Goal: Check status: Check status

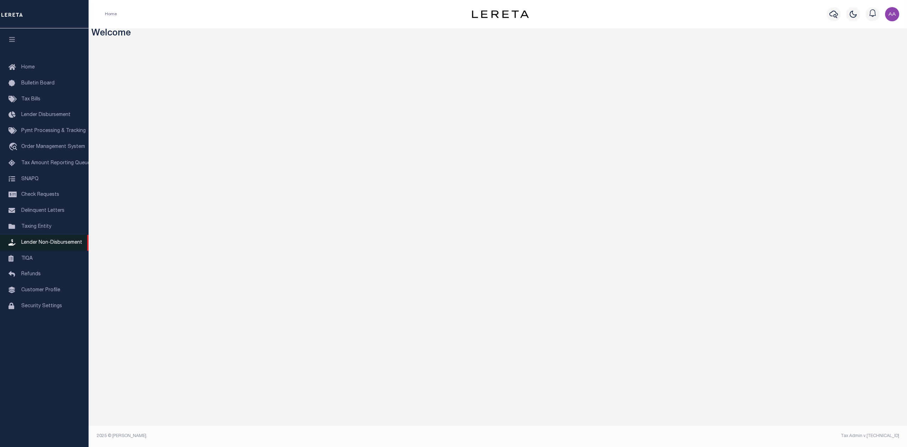
click at [39, 241] on span "Lender Non-Disbursement" at bounding box center [51, 242] width 61 height 5
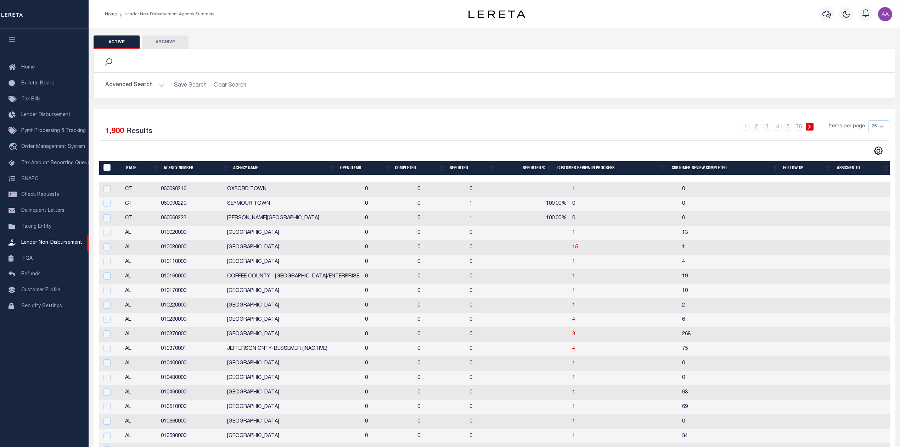
click at [403, 169] on th "Completed" at bounding box center [419, 168] width 55 height 15
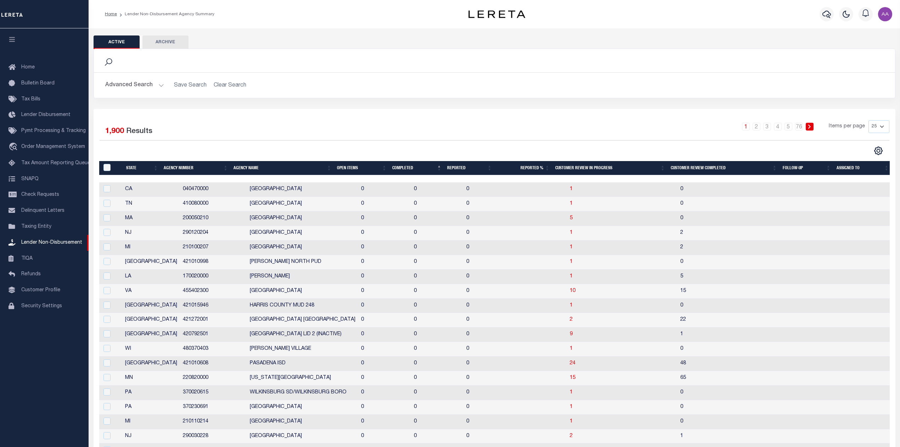
click at [400, 169] on th "Completed" at bounding box center [416, 168] width 55 height 15
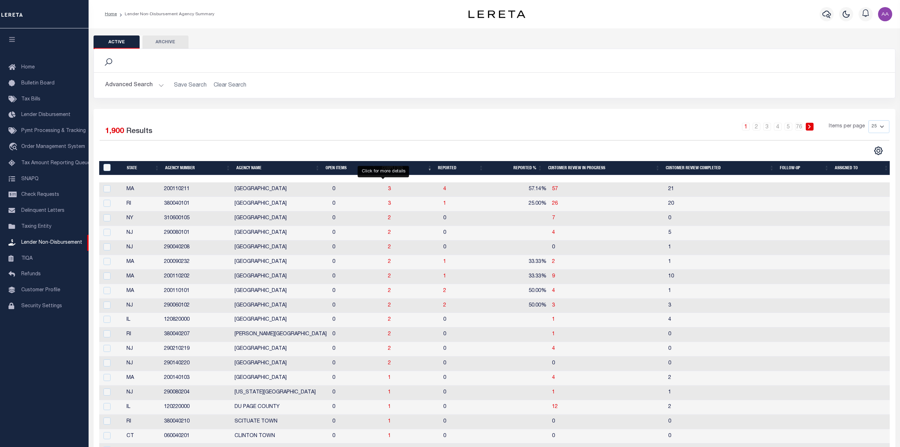
click at [385, 192] on td "3" at bounding box center [412, 189] width 55 height 15
checkbox input "true"
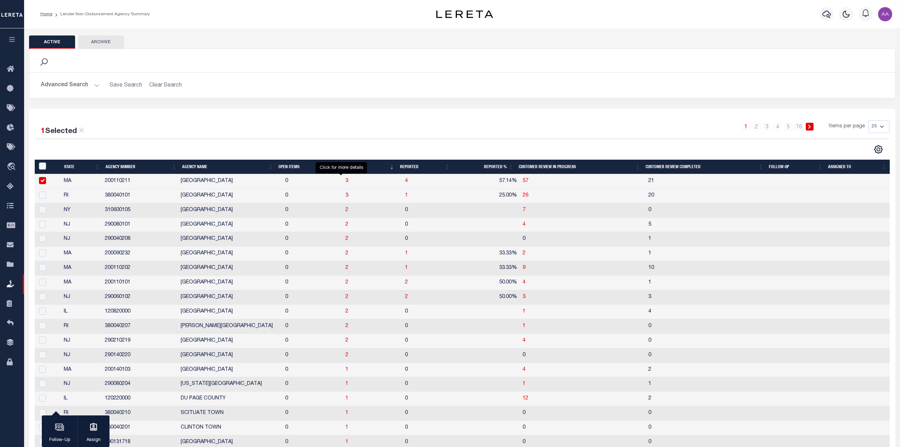
click at [346, 182] on span "3" at bounding box center [347, 180] width 3 height 5
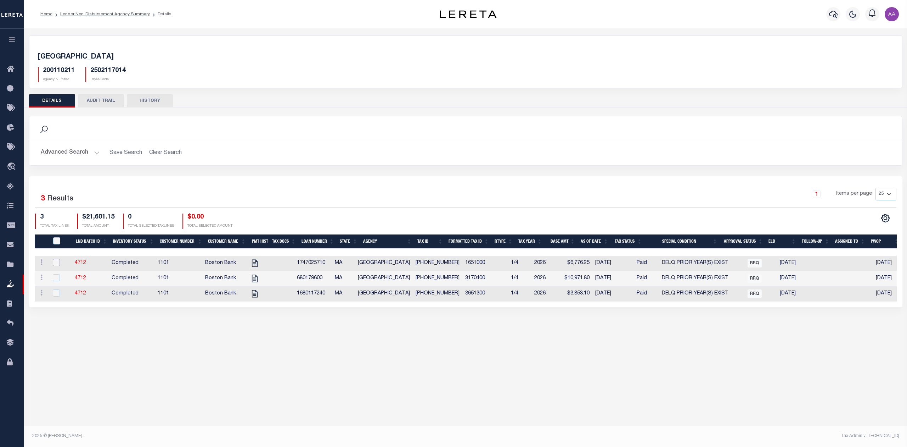
click at [55, 262] on input "checkbox" at bounding box center [56, 262] width 7 height 7
checkbox input "true"
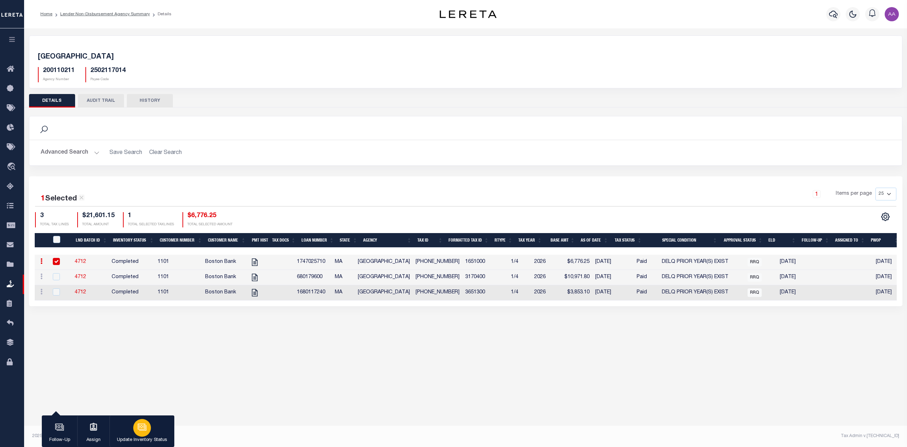
click at [144, 430] on icon "button" at bounding box center [142, 426] width 9 height 9
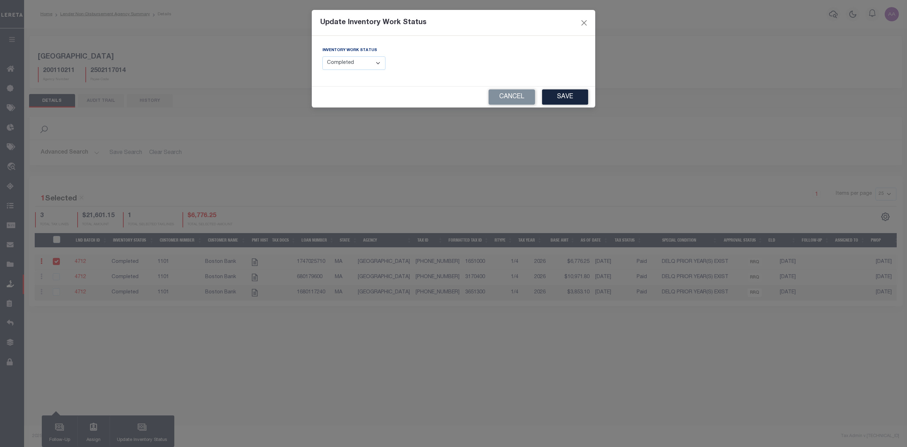
click at [348, 60] on select "--Select-- Open Completed Reported" at bounding box center [353, 63] width 63 height 14
select select "Reported"
click at [322, 56] on select "--Select-- Open Completed Reported" at bounding box center [353, 63] width 63 height 14
click at [498, 67] on input "text" at bounding box center [522, 63] width 126 height 14
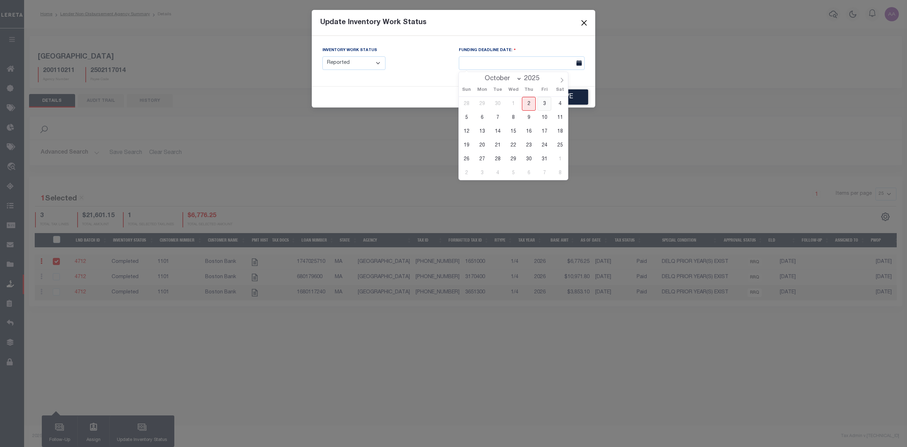
click at [541, 105] on span "3" at bounding box center [545, 104] width 14 height 14
type input "10/03/2025"
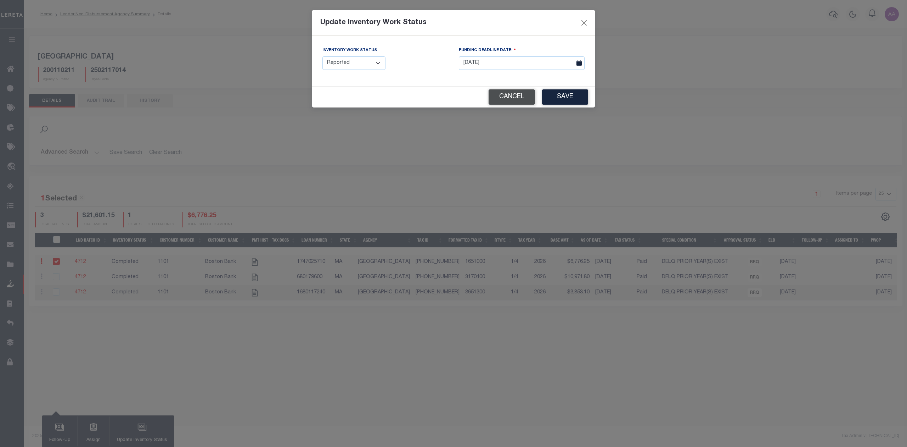
drag, startPoint x: 512, startPoint y: 101, endPoint x: 245, endPoint y: 100, distance: 267.6
click at [510, 100] on button "Cancel" at bounding box center [512, 96] width 46 height 15
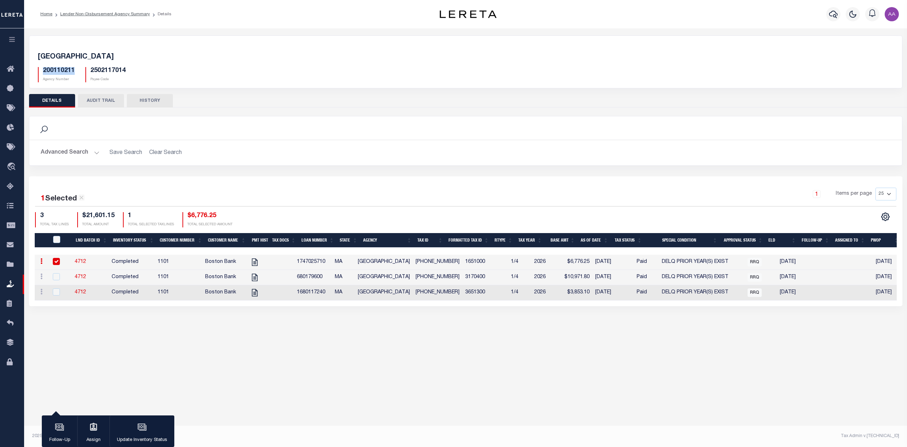
drag, startPoint x: 78, startPoint y: 67, endPoint x: 41, endPoint y: 73, distance: 37.3
click at [35, 69] on div "200110211 Agency Number" at bounding box center [56, 74] width 47 height 15
copy h5 "200110211"
click at [141, 435] on div "button" at bounding box center [142, 428] width 18 height 18
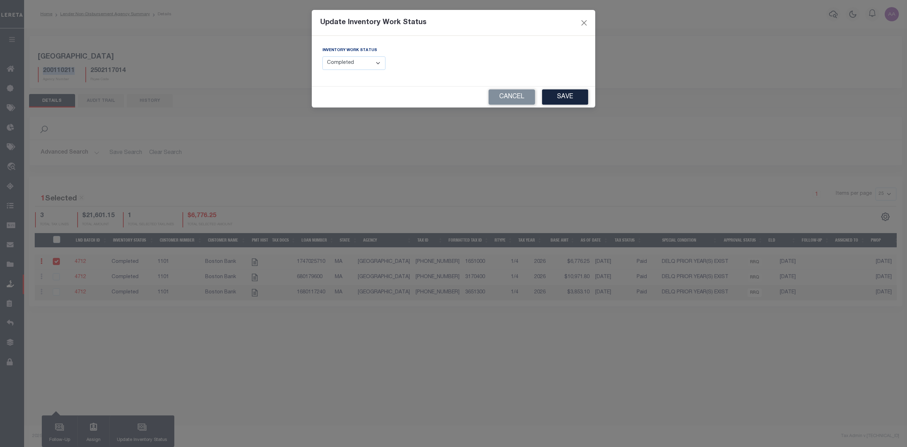
click at [356, 64] on select "--Select-- Open Completed Reported" at bounding box center [353, 63] width 63 height 14
select select "Reported"
click at [322, 56] on select "--Select-- Open Completed Reported" at bounding box center [353, 63] width 63 height 14
click at [482, 62] on input "text" at bounding box center [522, 63] width 126 height 14
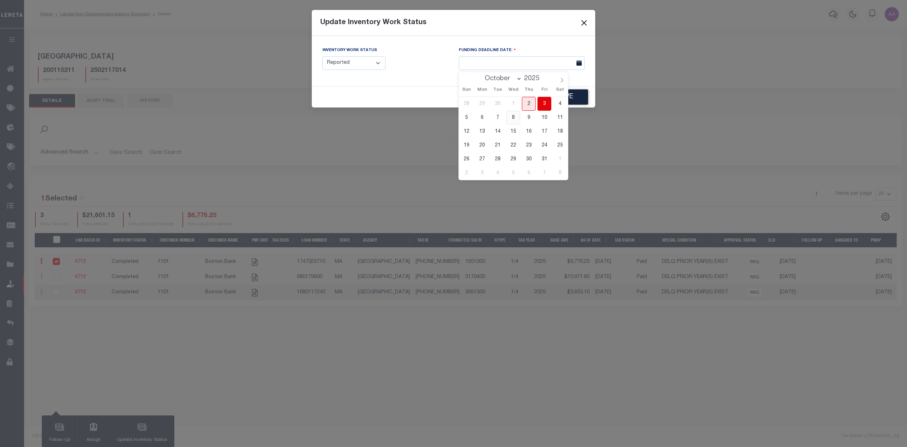
click at [513, 115] on span "8" at bounding box center [513, 118] width 14 height 14
type input "10/08/2025"
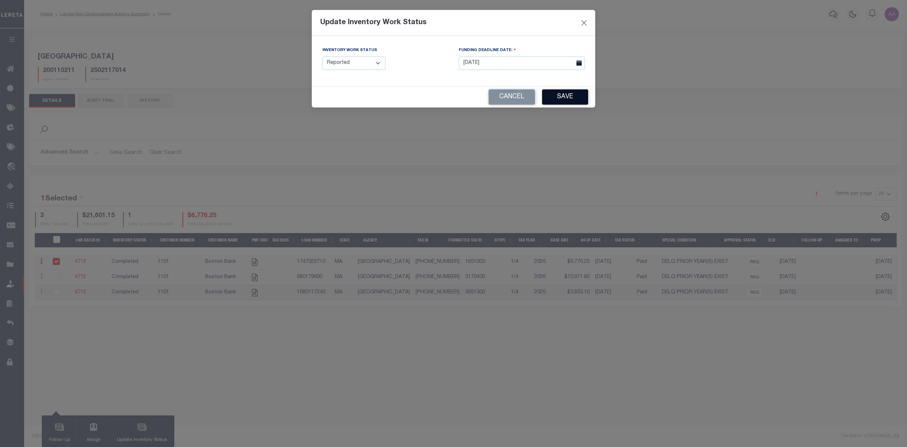
click at [569, 95] on button "Save" at bounding box center [565, 96] width 46 height 15
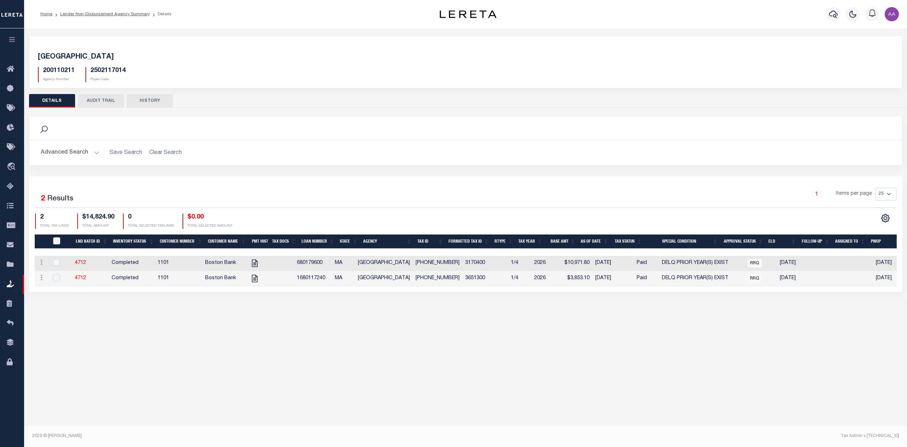
click at [103, 98] on button "AUDIT TRAIL" at bounding box center [101, 100] width 46 height 13
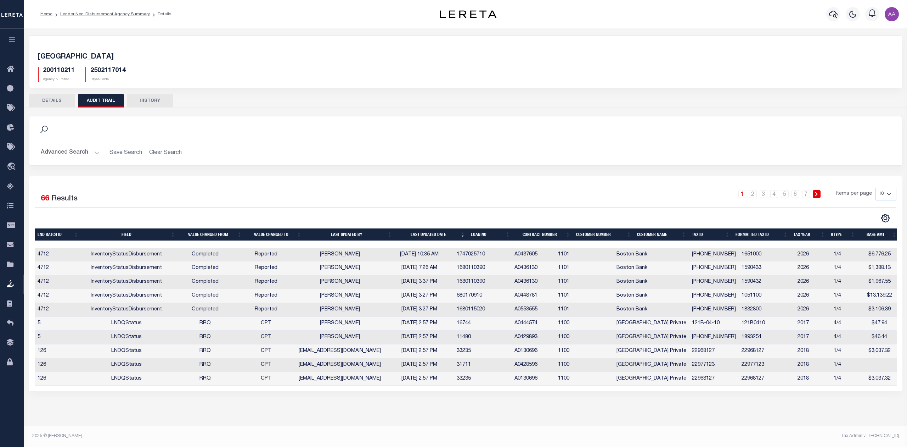
click at [146, 101] on button "HISTORY" at bounding box center [150, 100] width 46 height 13
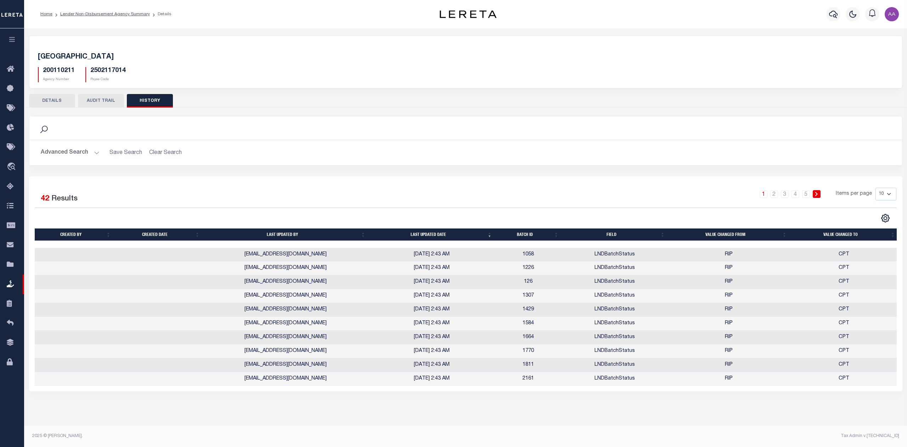
click at [454, 232] on th "Last updated date" at bounding box center [432, 234] width 127 height 12
click at [437, 231] on th "Last updated date" at bounding box center [432, 234] width 127 height 12
click at [98, 104] on button "AUDIT TRAIL" at bounding box center [101, 100] width 46 height 13
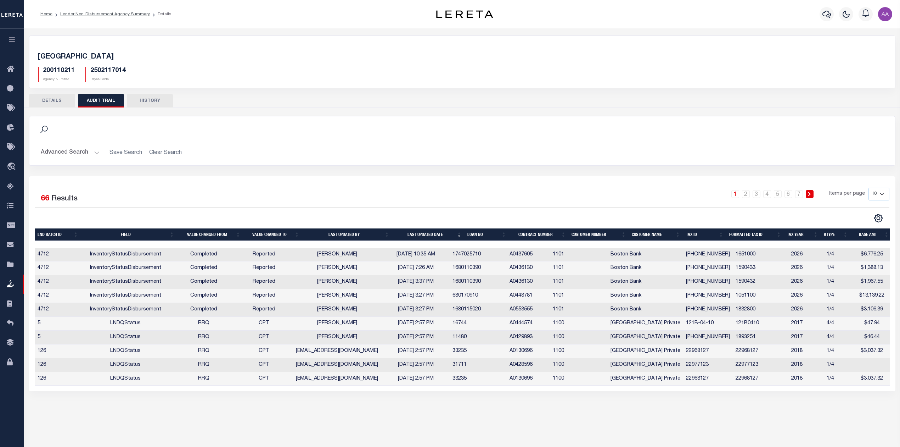
click at [151, 94] on button "HISTORY" at bounding box center [150, 100] width 46 height 13
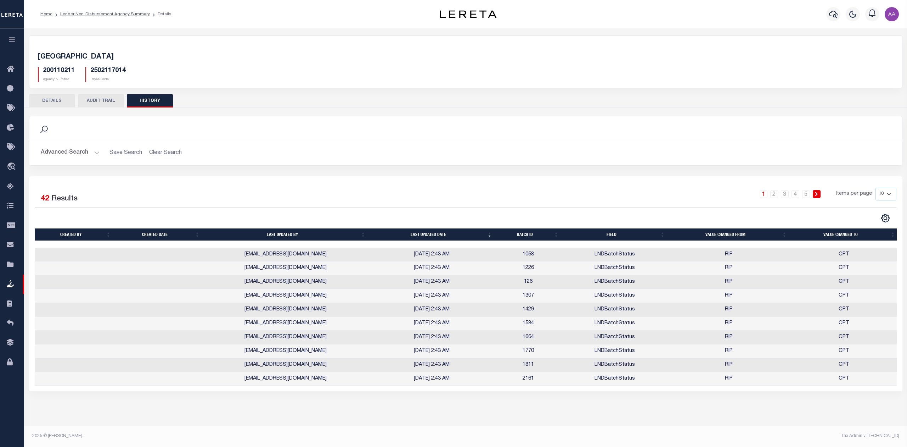
click at [94, 101] on button "AUDIT TRAIL" at bounding box center [101, 100] width 46 height 13
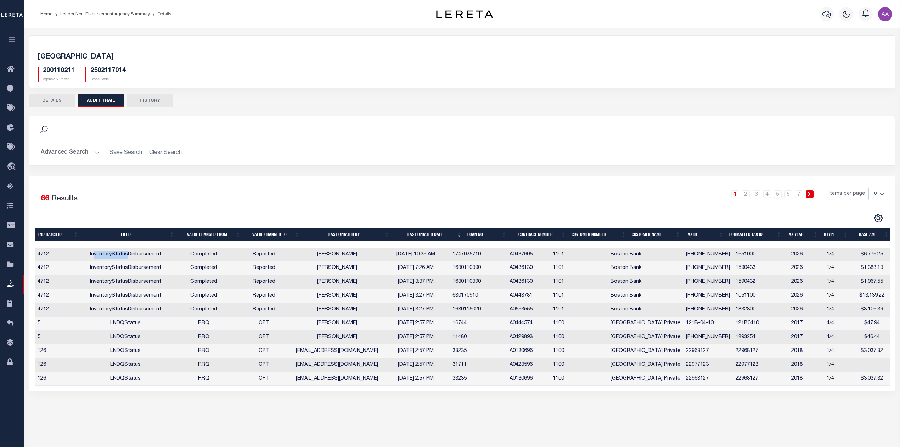
drag, startPoint x: 98, startPoint y: 255, endPoint x: 179, endPoint y: 268, distance: 81.8
click at [160, 265] on tbody "4712 InventoryStatusDisbursement Completed Reported Aakash Patel 10/02/2025 10:…" at bounding box center [463, 317] width 857 height 138
click at [51, 99] on button "DETAILS" at bounding box center [52, 100] width 46 height 13
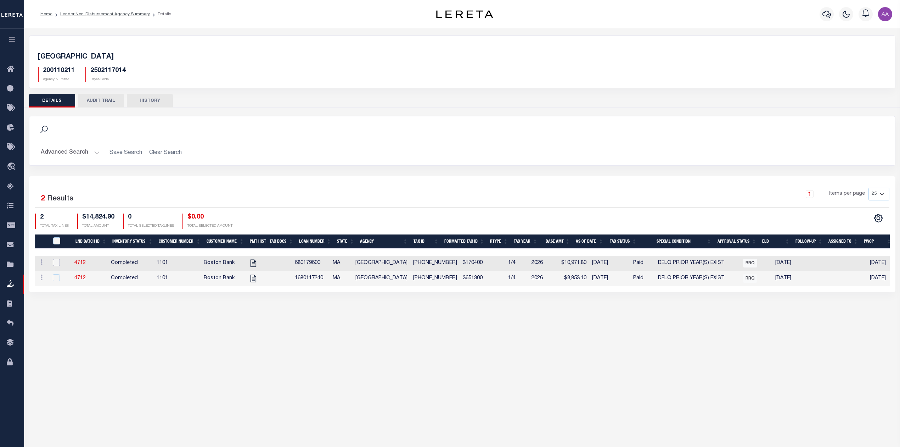
click at [56, 261] on input "checkbox" at bounding box center [56, 262] width 7 height 7
checkbox input "true"
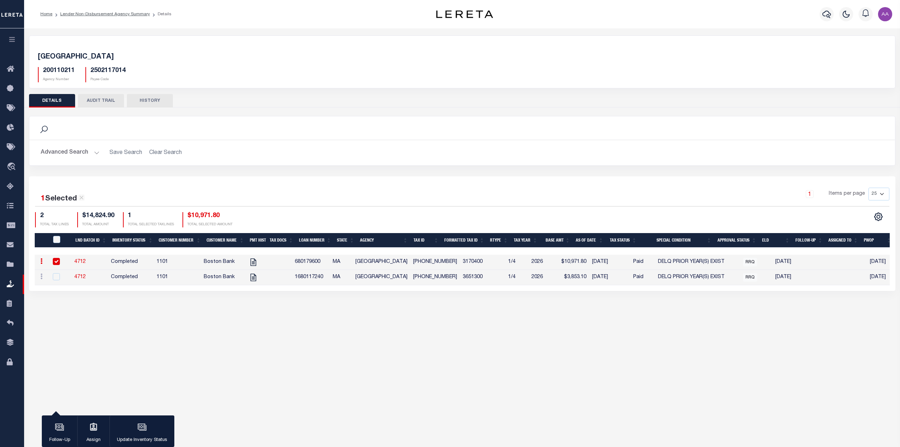
drag, startPoint x: 155, startPoint y: 424, endPoint x: 151, endPoint y: 421, distance: 4.8
click at [154, 423] on button "Update Inventory Status" at bounding box center [142, 431] width 65 height 32
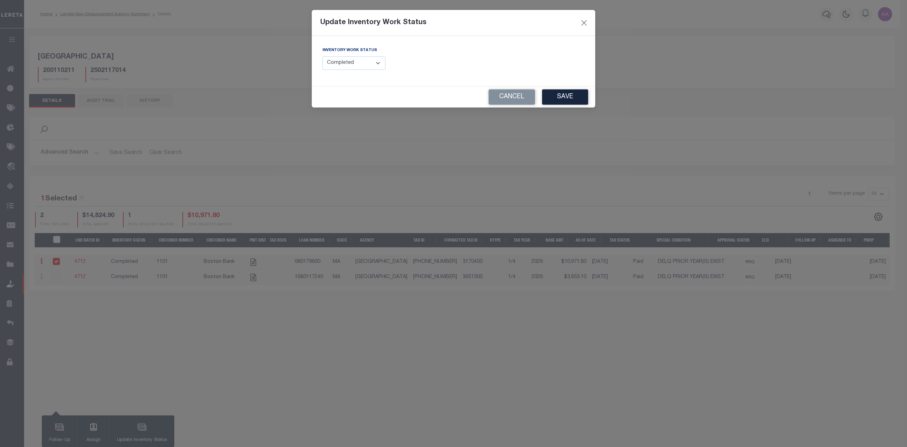
click at [375, 64] on select "--Select-- Open Completed Reported" at bounding box center [353, 63] width 63 height 14
select select "Reported"
click at [322, 56] on select "--Select-- Open Completed Reported" at bounding box center [353, 63] width 63 height 14
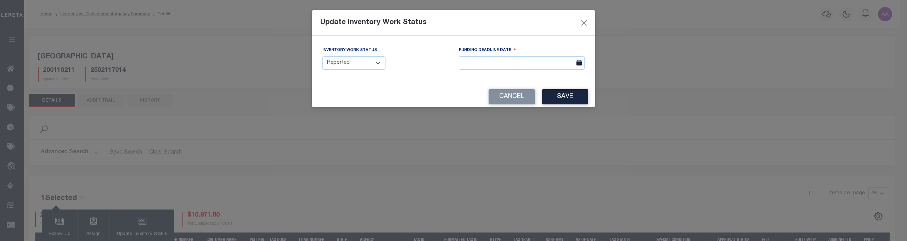
click at [515, 96] on button "Cancel" at bounding box center [512, 96] width 46 height 15
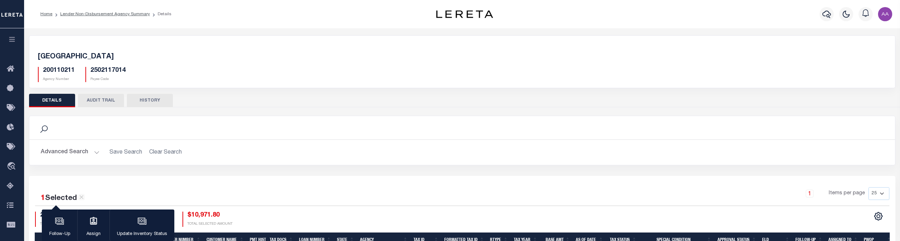
click at [104, 99] on button "AUDIT TRAIL" at bounding box center [101, 100] width 46 height 13
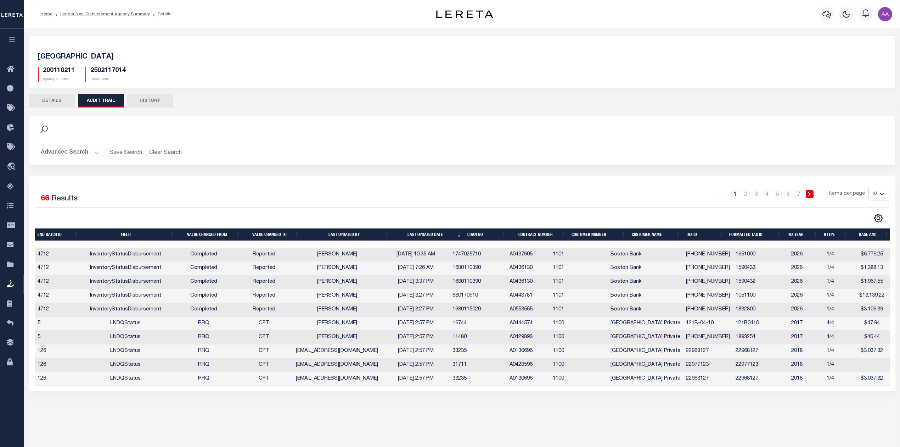
click at [51, 100] on button "DETAILS" at bounding box center [52, 100] width 46 height 13
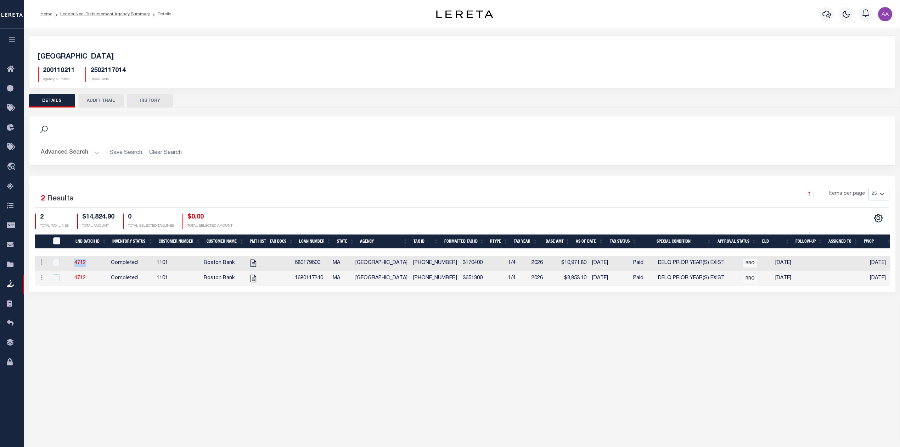
drag, startPoint x: 97, startPoint y: 264, endPoint x: 71, endPoint y: 265, distance: 25.9
click at [71, 265] on tr "ACTIONS View Tax Line Detail Internal Comments 4712 Completed 1101 Boston Bank …" at bounding box center [465, 263] width 860 height 15
copy link "4712"
click at [108, 12] on link "Lender Non-Disbursement Agency Summary" at bounding box center [105, 14] width 90 height 4
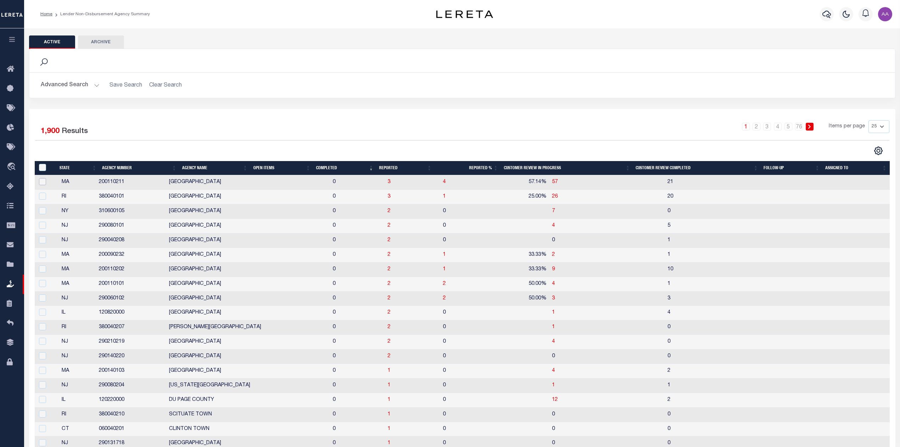
click at [40, 183] on input "checkbox" at bounding box center [42, 181] width 7 height 7
checkbox input "true"
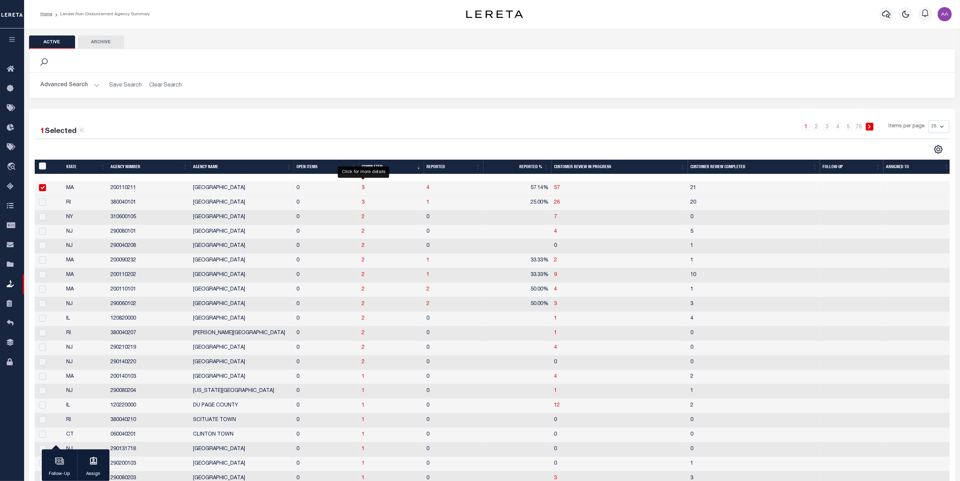
click at [363, 187] on span "3" at bounding box center [363, 187] width 3 height 5
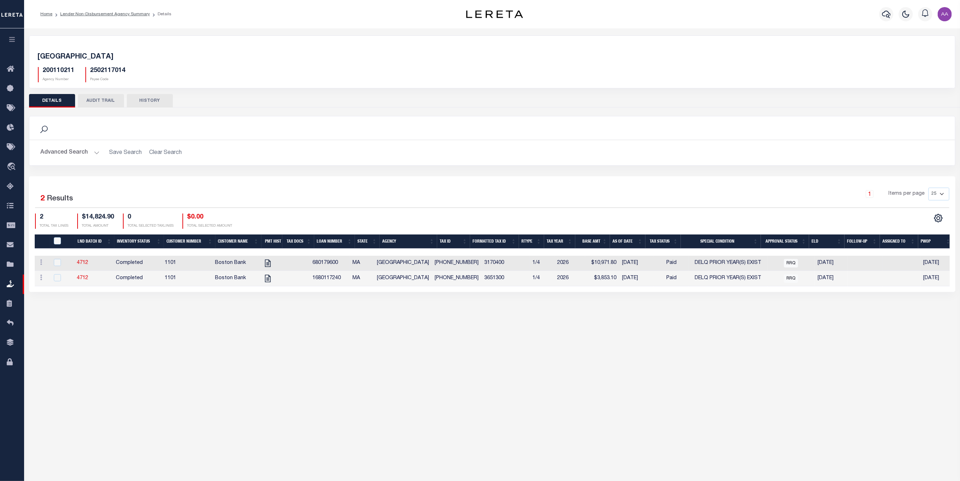
click at [56, 258] on td at bounding box center [61, 263] width 25 height 15
checkbox input "true"
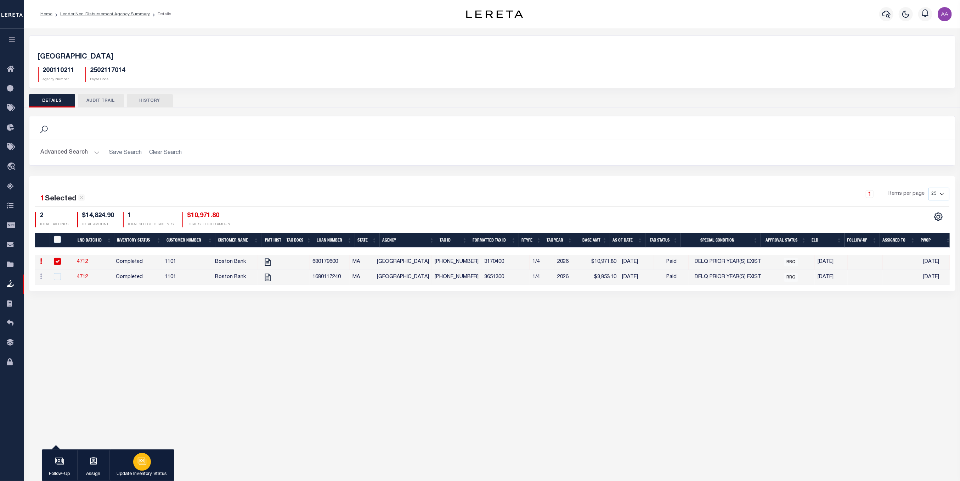
click at [142, 446] on div "button" at bounding box center [142, 462] width 18 height 18
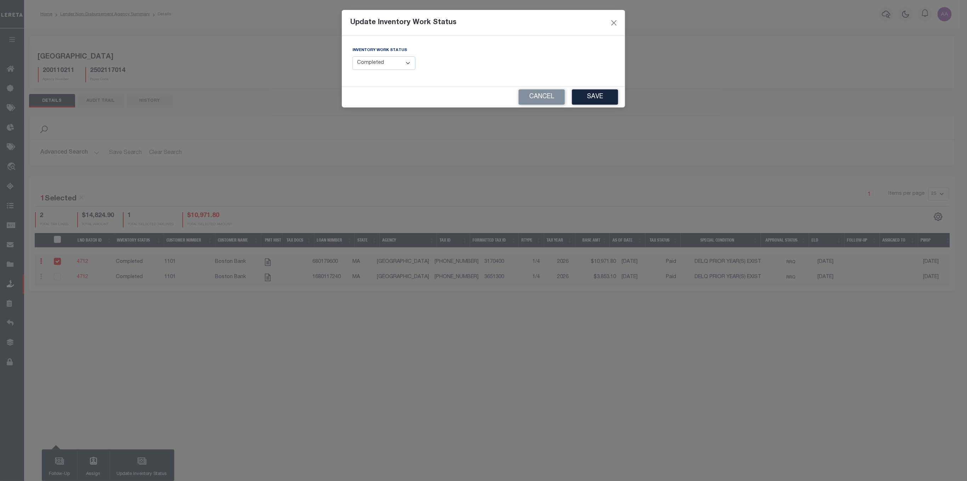
click at [377, 68] on select "--Select-- Open Completed Reported" at bounding box center [384, 63] width 63 height 14
select select "Reported"
click at [353, 56] on select "--Select-- Open Completed Reported" at bounding box center [384, 63] width 63 height 14
click at [544, 99] on button "Cancel" at bounding box center [542, 96] width 46 height 15
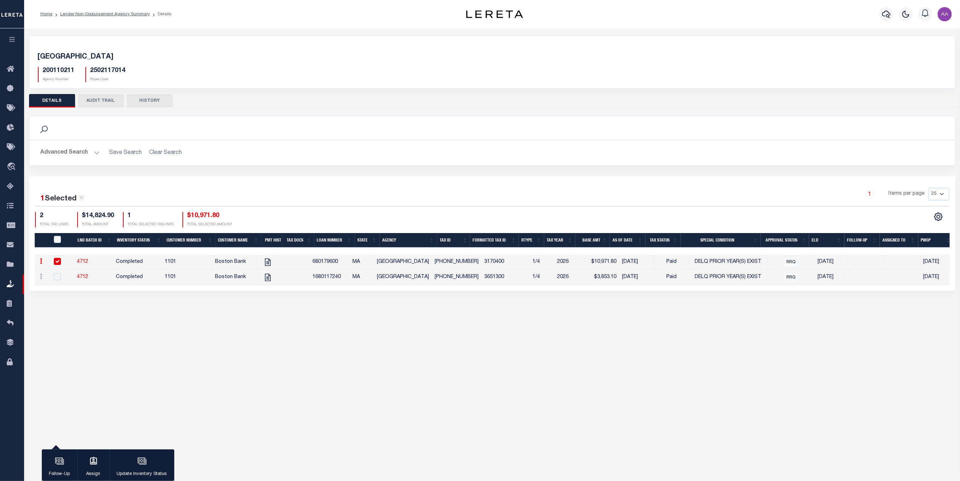
click at [107, 102] on button "AUDIT TRAIL" at bounding box center [101, 100] width 46 height 13
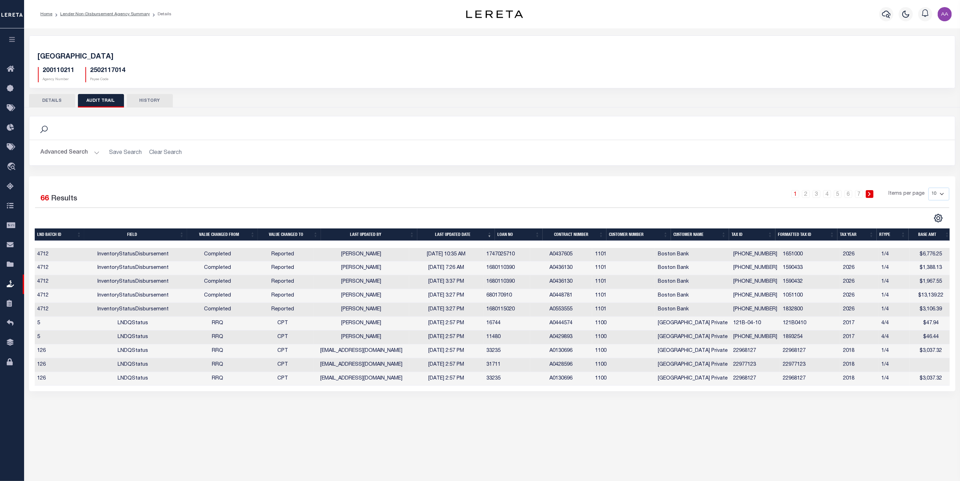
click at [141, 103] on button "HISTORY" at bounding box center [150, 100] width 46 height 13
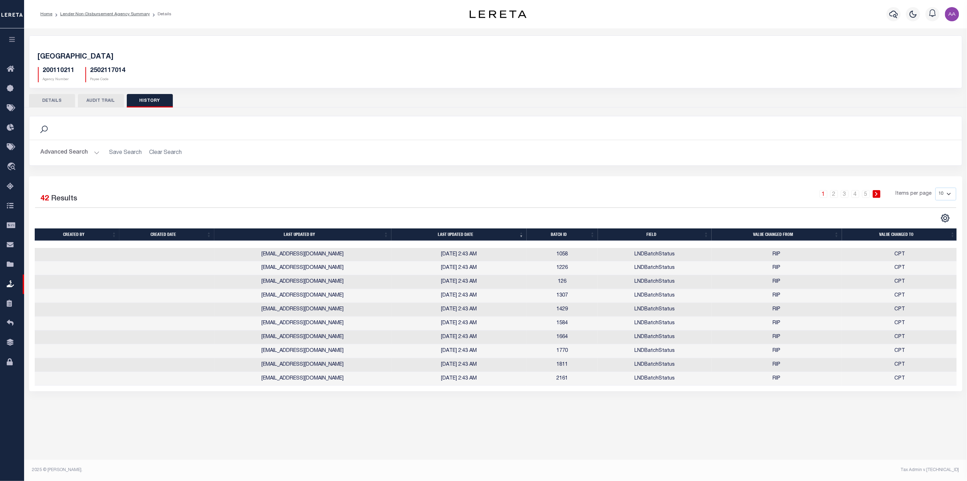
click at [907, 194] on select "10 25 50 100" at bounding box center [946, 193] width 21 height 13
select select "100"
click at [907, 187] on select "10 25 50 100" at bounding box center [946, 193] width 21 height 13
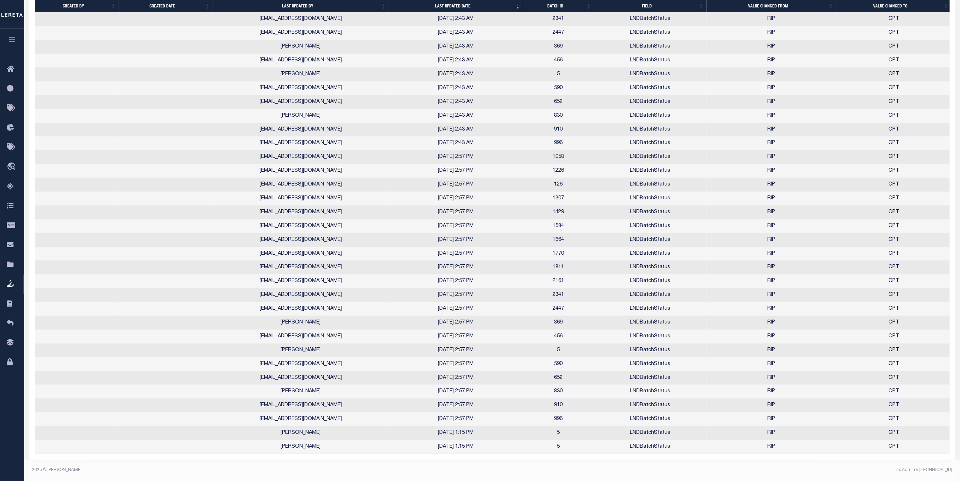
scroll to position [41, 0]
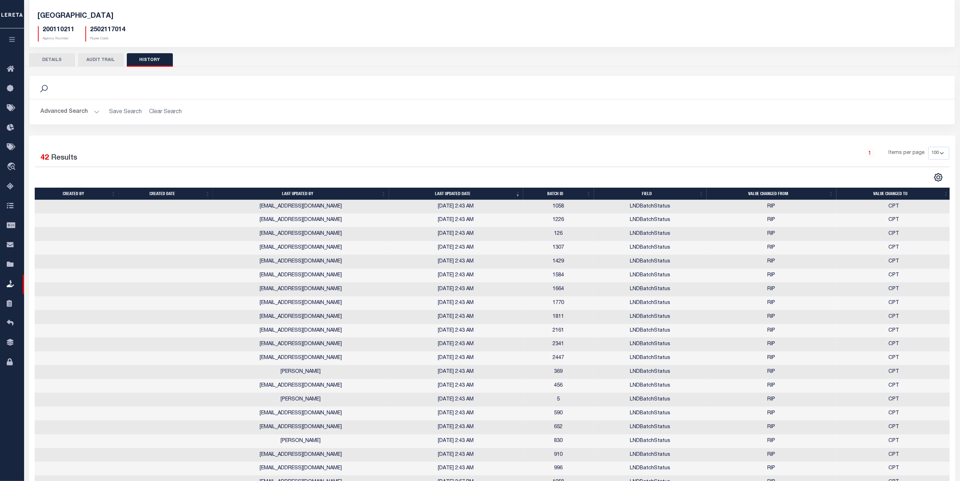
click at [96, 63] on button "AUDIT TRAIL" at bounding box center [101, 59] width 46 height 13
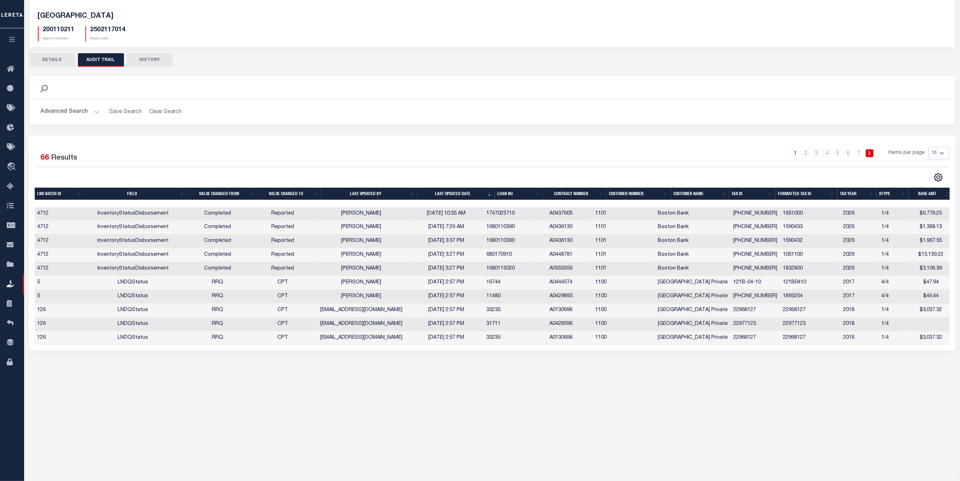
click at [907, 152] on select "10 25 50 100" at bounding box center [939, 153] width 21 height 13
select select "100"
click at [907, 147] on select "10 25 50 100" at bounding box center [939, 153] width 21 height 13
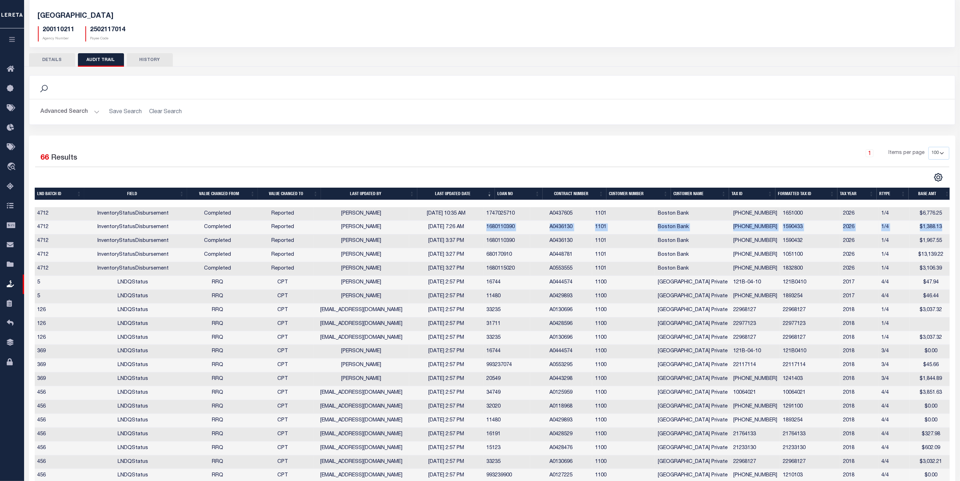
scroll to position [0, 2]
drag, startPoint x: 523, startPoint y: 227, endPoint x: 947, endPoint y: 225, distance: 424.2
click at [907, 225] on tr "4712 InventoryStatusDisbursement Completed Reported Kishor Parmar 09/09/2025 7:…" at bounding box center [491, 227] width 918 height 14
click at [53, 62] on button "DETAILS" at bounding box center [52, 59] width 46 height 13
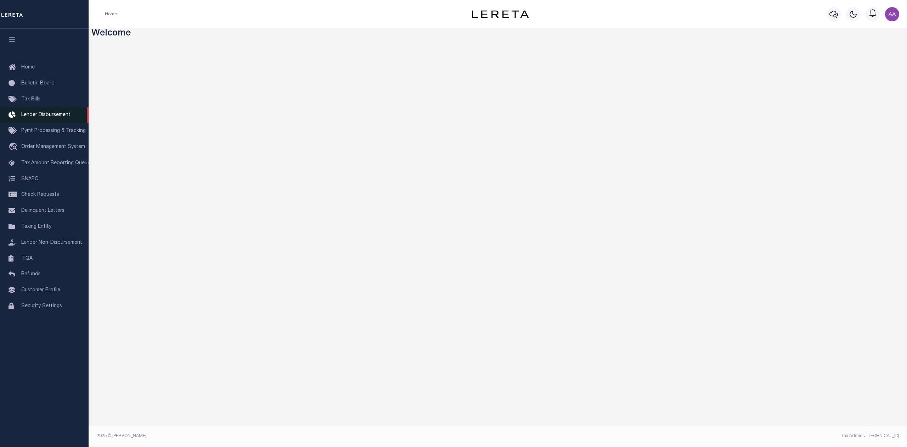
click at [41, 113] on span "Lender Disbursement" at bounding box center [45, 114] width 49 height 5
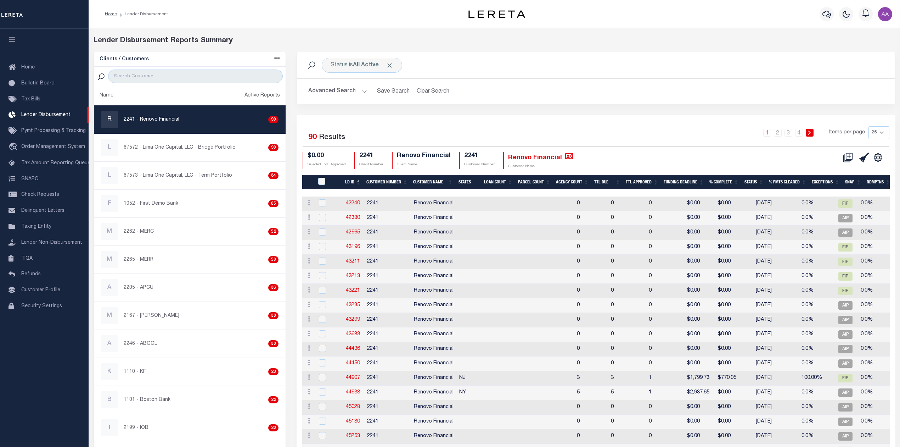
click at [329, 82] on div "Advanced Search Save Search Clear Search LD ID Equals Equals Is Not Equal To Is…" at bounding box center [596, 91] width 598 height 25
click at [330, 88] on button "Advanced Search" at bounding box center [337, 91] width 59 height 14
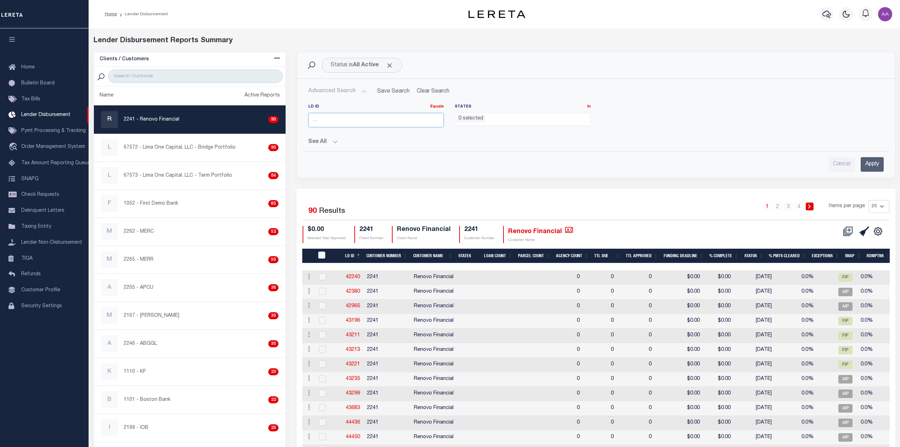
click at [330, 117] on input "number" at bounding box center [376, 120] width 136 height 15
type input "45447"
click at [872, 160] on input "Apply" at bounding box center [872, 164] width 23 height 15
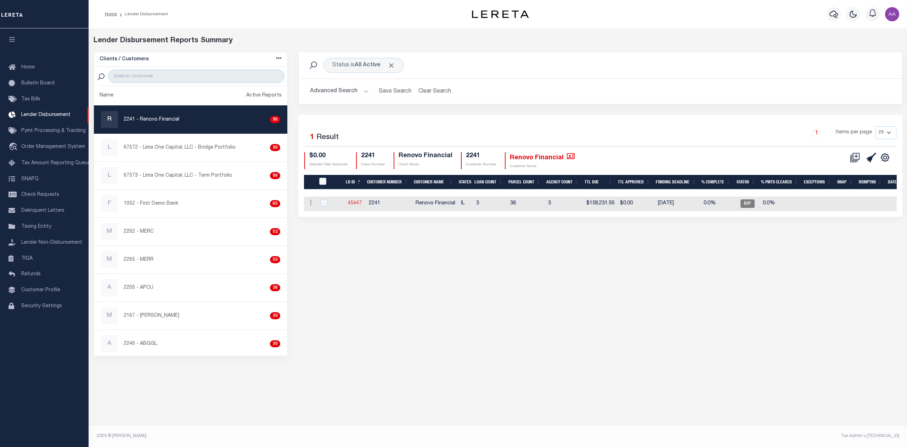
click at [352, 204] on link "45447" at bounding box center [355, 203] width 14 height 5
checkbox input "true"
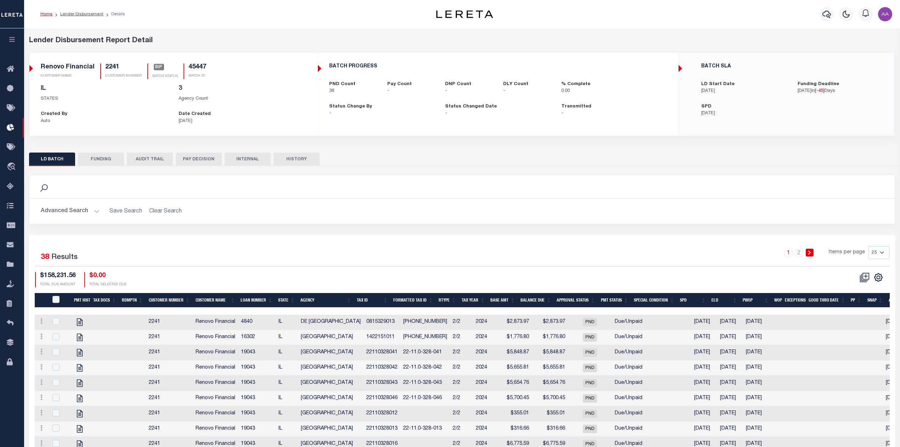
click at [300, 157] on button "HISTORY" at bounding box center [297, 158] width 46 height 13
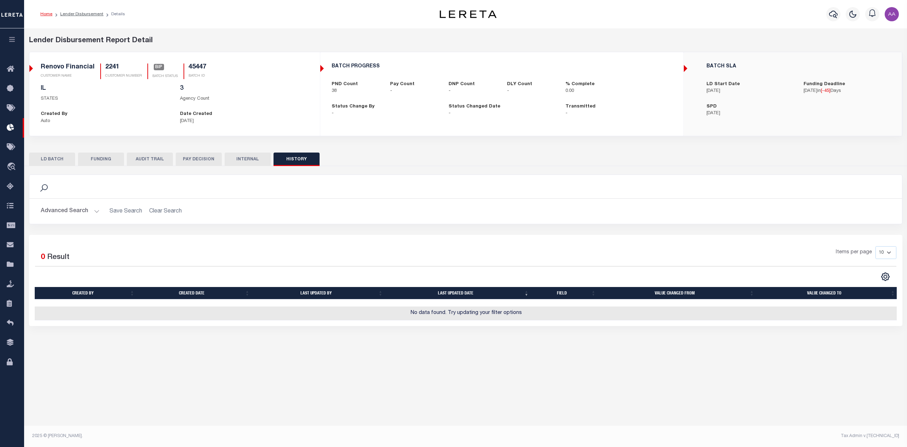
drag, startPoint x: 156, startPoint y: 160, endPoint x: 168, endPoint y: 171, distance: 15.8
click at [156, 160] on button "AUDIT TRAIL" at bounding box center [150, 158] width 46 height 13
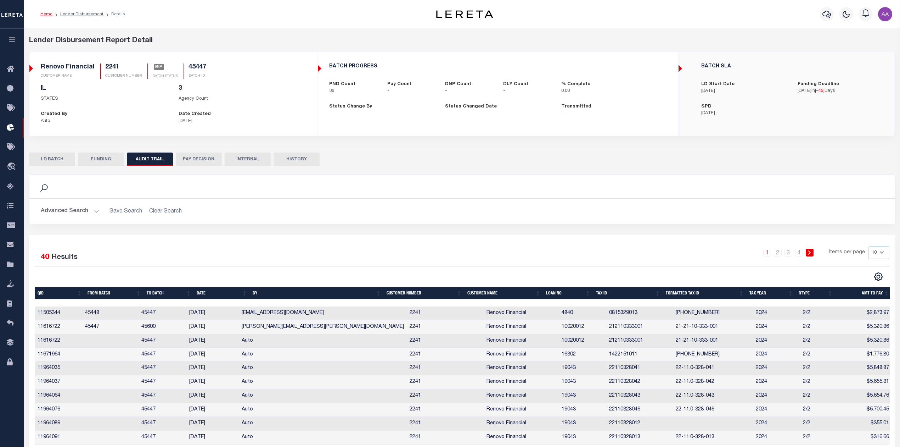
click at [301, 155] on button "HISTORY" at bounding box center [297, 158] width 46 height 13
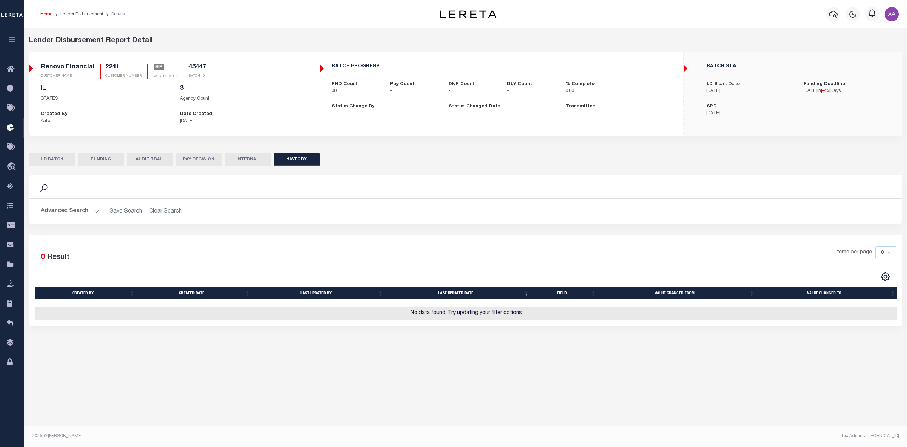
click at [385, 176] on div "Search" at bounding box center [465, 186] width 873 height 23
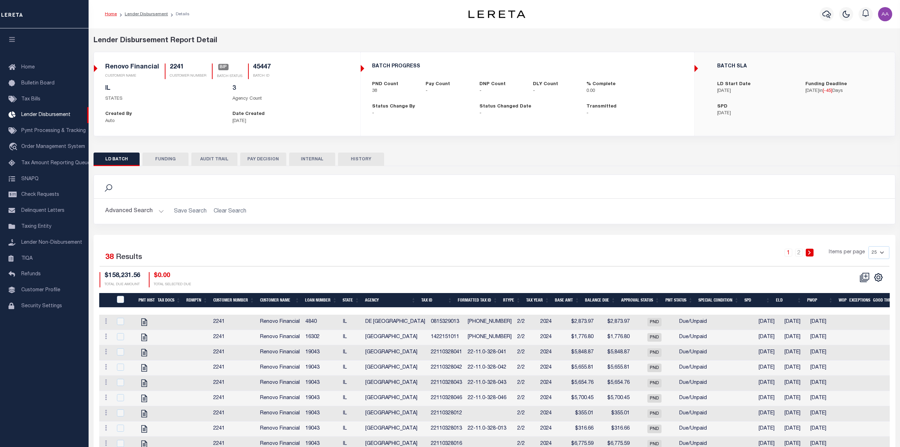
checkbox input "true"
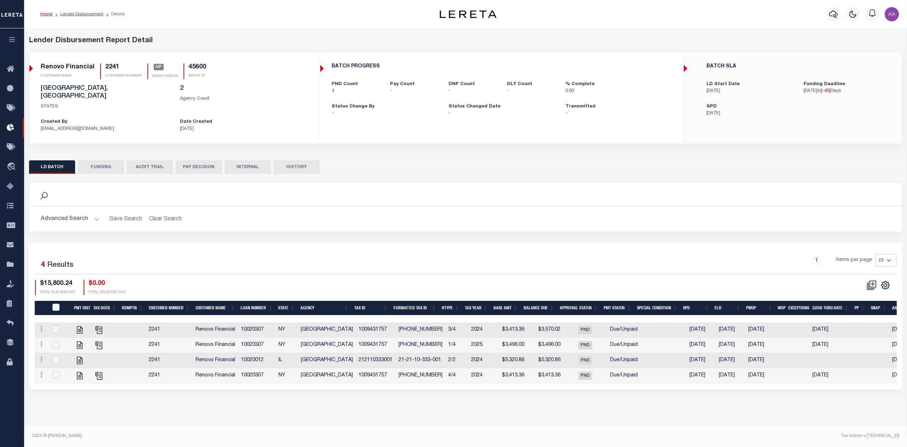
click at [297, 160] on button "HISTORY" at bounding box center [297, 166] width 46 height 13
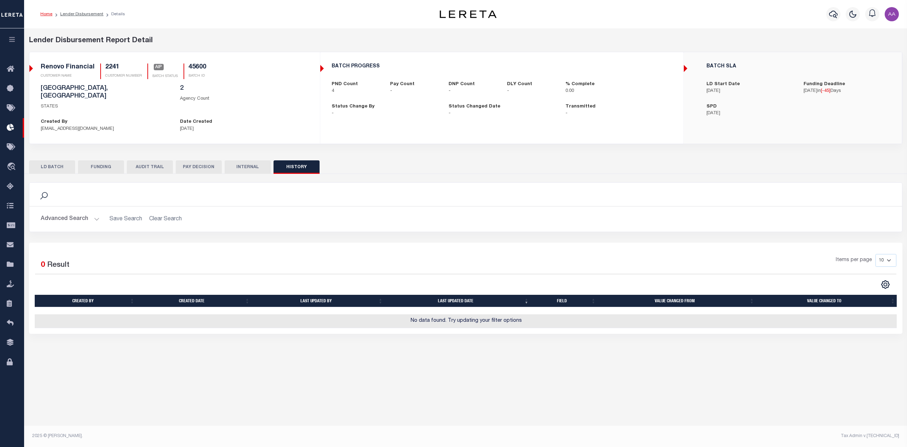
click at [156, 160] on button "AUDIT TRAIL" at bounding box center [150, 166] width 46 height 13
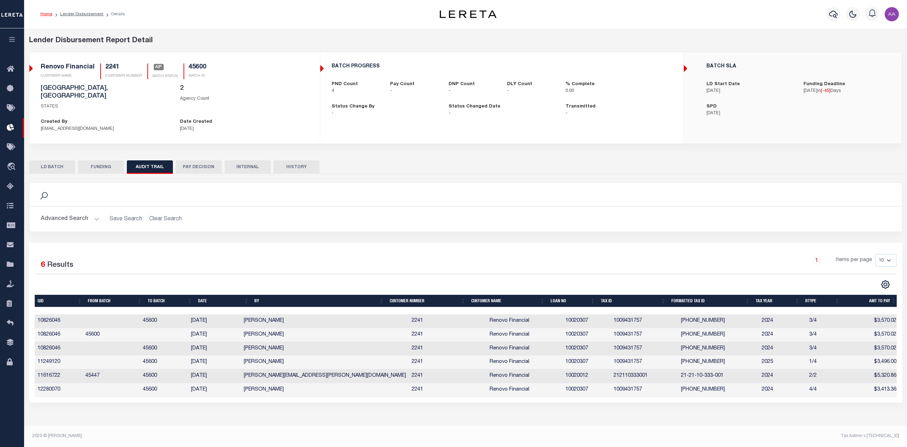
click at [215, 296] on th "Date" at bounding box center [223, 300] width 56 height 12
click at [218, 300] on th "Date" at bounding box center [223, 300] width 56 height 12
drag, startPoint x: 84, startPoint y: 315, endPoint x: 171, endPoint y: 315, distance: 86.5
click at [171, 315] on tr "11616722 45447 45600 [DATE] [PERSON_NAME][EMAIL_ADDRESS][PERSON_NAME][DOMAIN_NA…" at bounding box center [467, 321] width 865 height 14
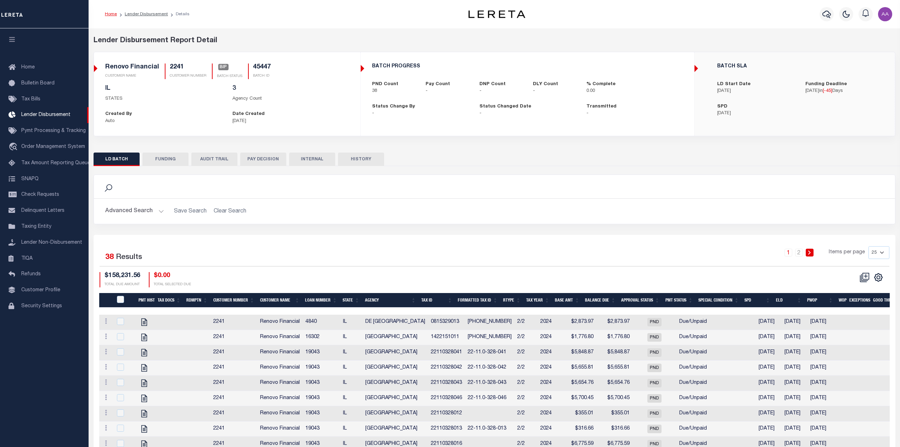
click at [204, 160] on button "AUDIT TRAIL" at bounding box center [214, 158] width 46 height 13
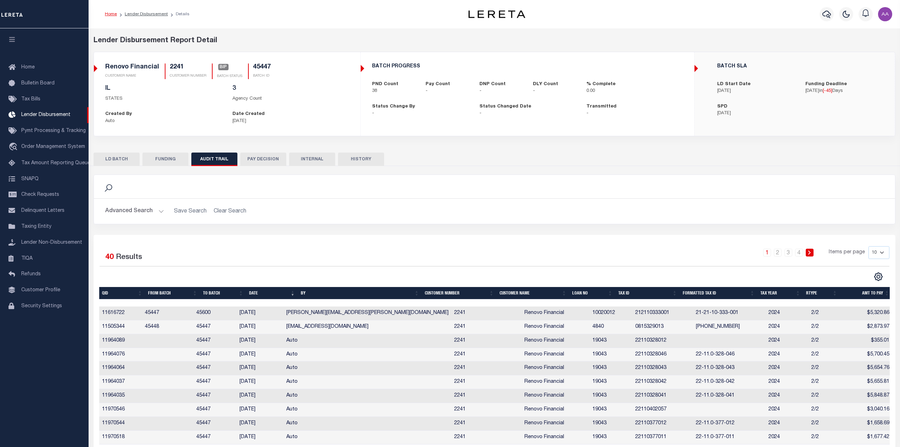
drag, startPoint x: 148, startPoint y: 314, endPoint x: 275, endPoint y: 313, distance: 127.2
click at [275, 313] on tr "11616722 45447 45600 10/02/2025 Aakash.Patel@accumatch.com 2241 Renovo Financia…" at bounding box center [495, 313] width 793 height 14
click at [280, 315] on td "[DATE]" at bounding box center [260, 313] width 47 height 14
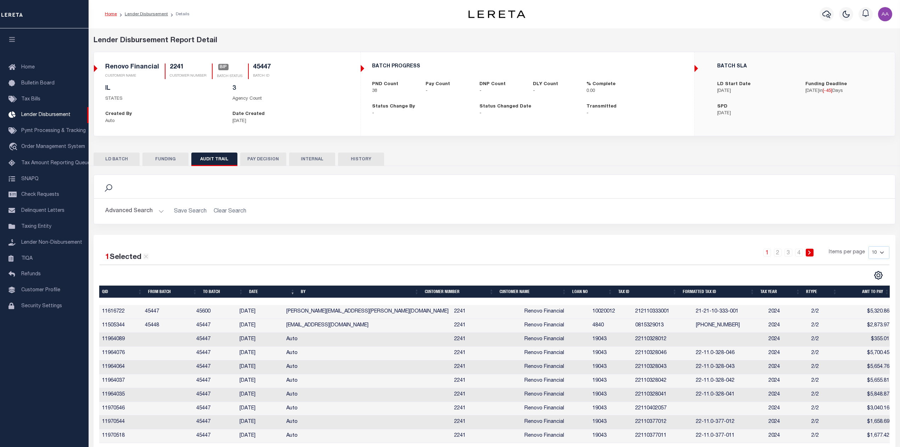
click at [892, 29] on div "Lender Disbursement Report Detail 2241 CLIENT NUMBER Renovo Financial CLIENT NA…" at bounding box center [495, 248] width 812 height 441
click at [365, 162] on button "HISTORY" at bounding box center [361, 158] width 46 height 13
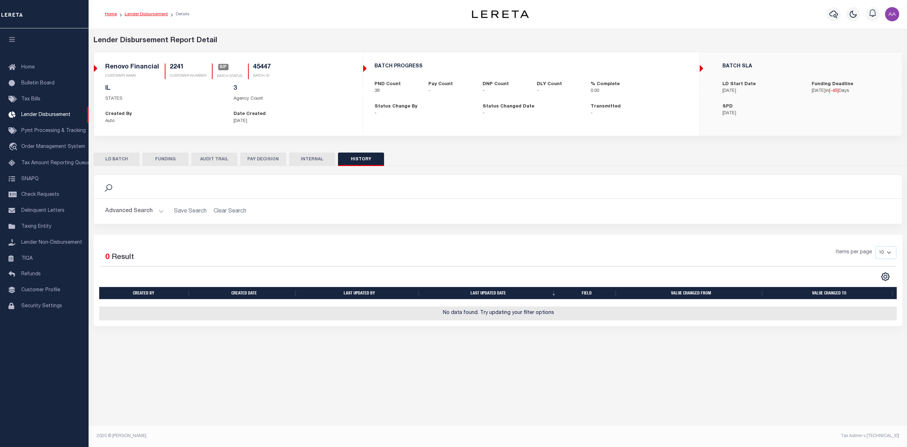
click at [146, 13] on link "Lender Disbursement" at bounding box center [146, 14] width 43 height 4
checkbox input "true"
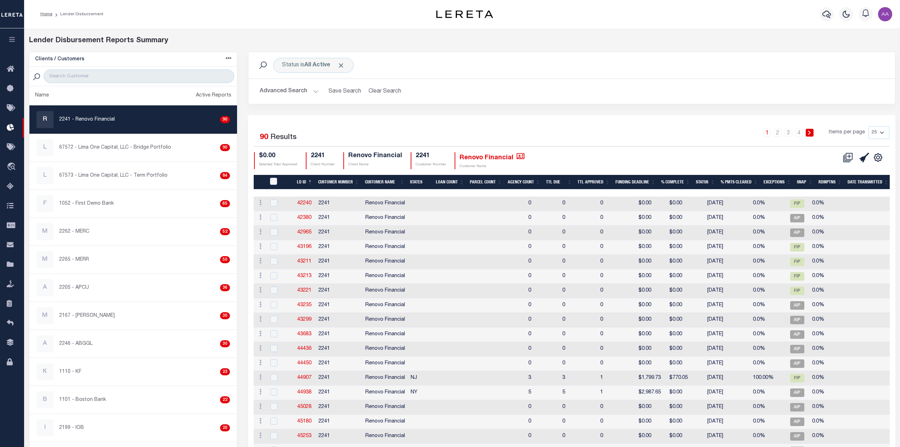
click at [308, 183] on th "LD ID" at bounding box center [304, 182] width 21 height 15
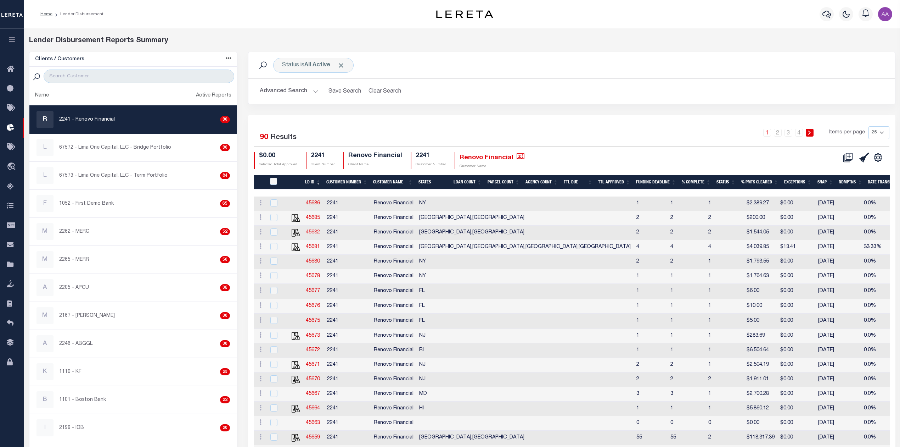
click at [313, 231] on link "45682" at bounding box center [313, 232] width 14 height 5
checkbox input "true"
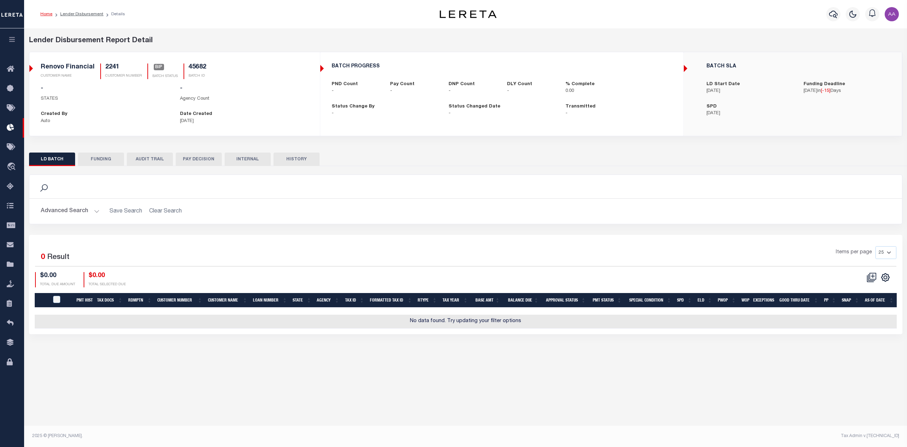
click at [308, 160] on button "HISTORY" at bounding box center [297, 158] width 46 height 13
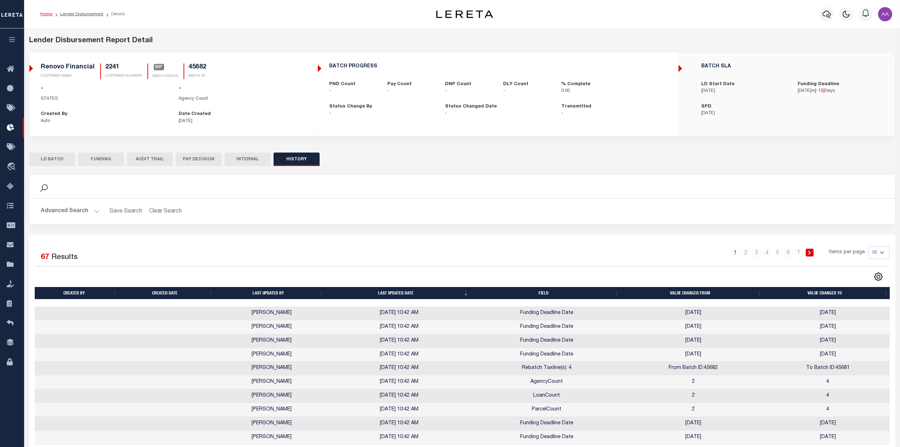
click at [140, 163] on button "AUDIT TRAIL" at bounding box center [150, 158] width 46 height 13
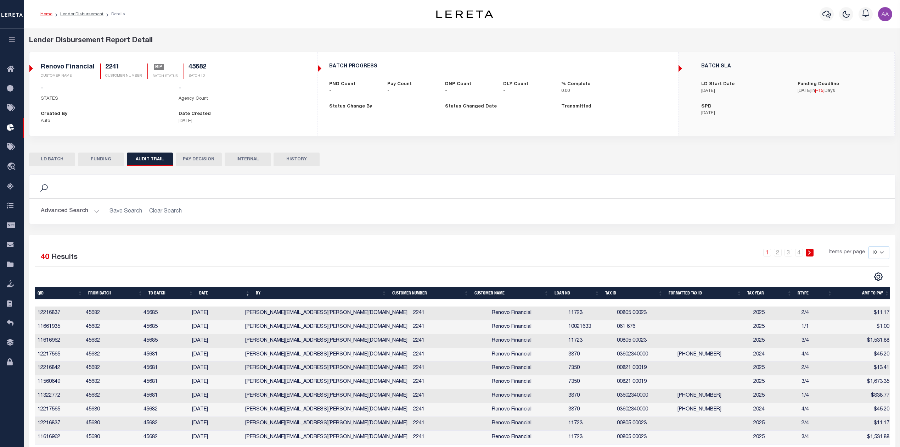
scroll to position [33, 0]
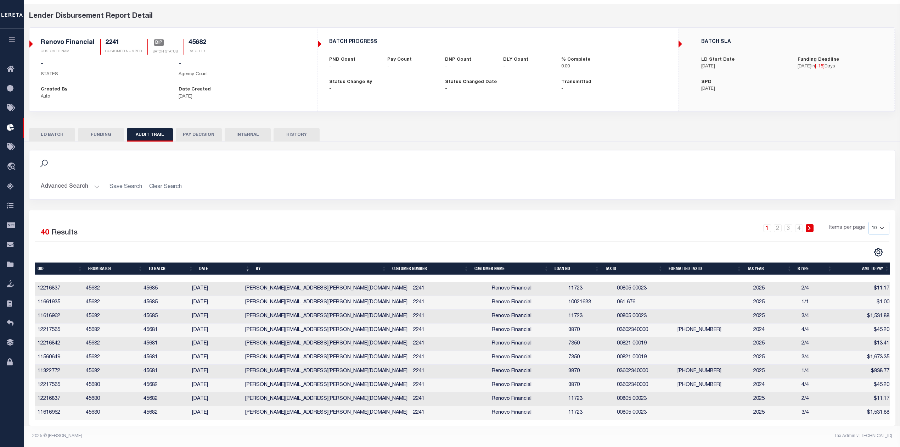
drag, startPoint x: 215, startPoint y: 296, endPoint x: 88, endPoint y: 293, distance: 126.5
click at [88, 296] on tr "11661935 45682 45685 10/02/2025 Aakash.Patel@accumatch.com 2241 Renovo Financia…" at bounding box center [464, 303] width 858 height 14
drag, startPoint x: 106, startPoint y: 292, endPoint x: 114, endPoint y: 296, distance: 9.5
click at [106, 296] on td "45682" at bounding box center [112, 303] width 58 height 14
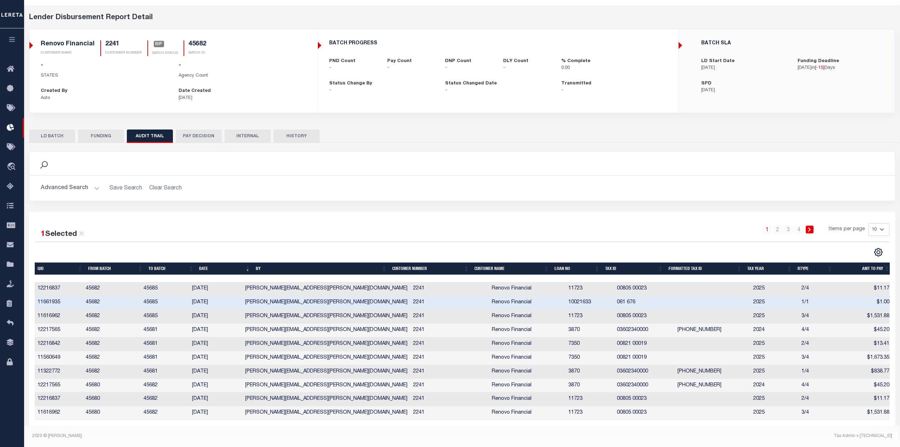
drag, startPoint x: 108, startPoint y: 293, endPoint x: 111, endPoint y: 296, distance: 4.0
click at [108, 296] on td "45682" at bounding box center [112, 303] width 58 height 14
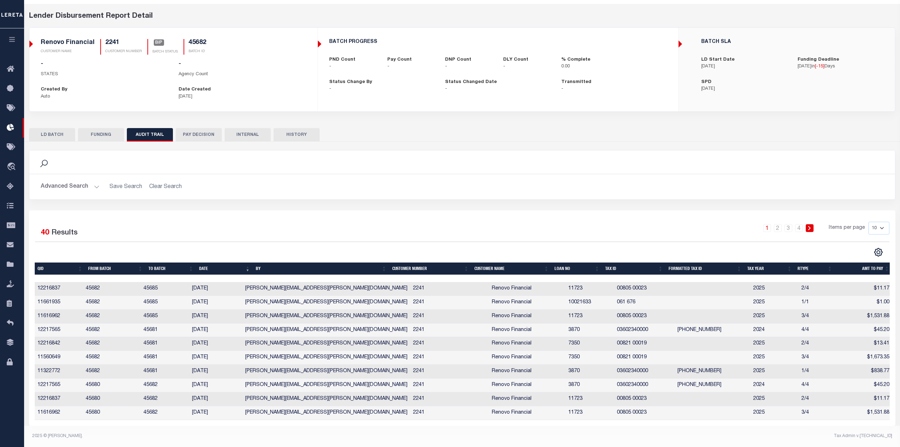
click at [377, 299] on td "[PERSON_NAME][EMAIL_ADDRESS][PERSON_NAME][DOMAIN_NAME]" at bounding box center [326, 303] width 168 height 14
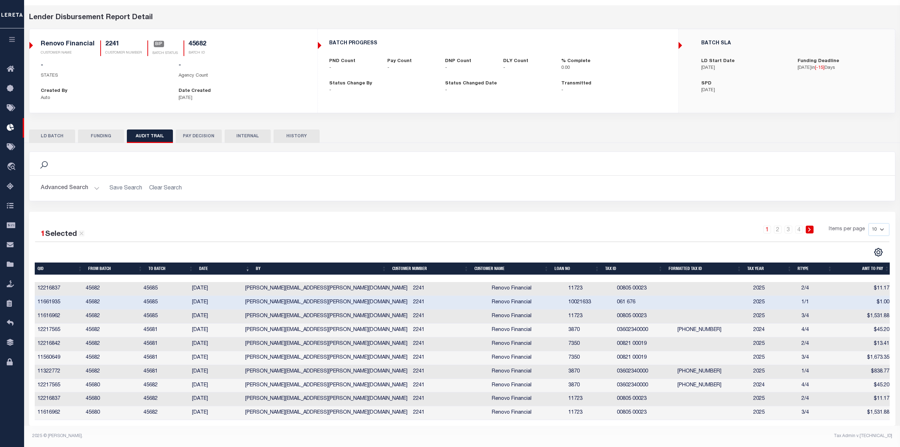
scroll to position [32, 0]
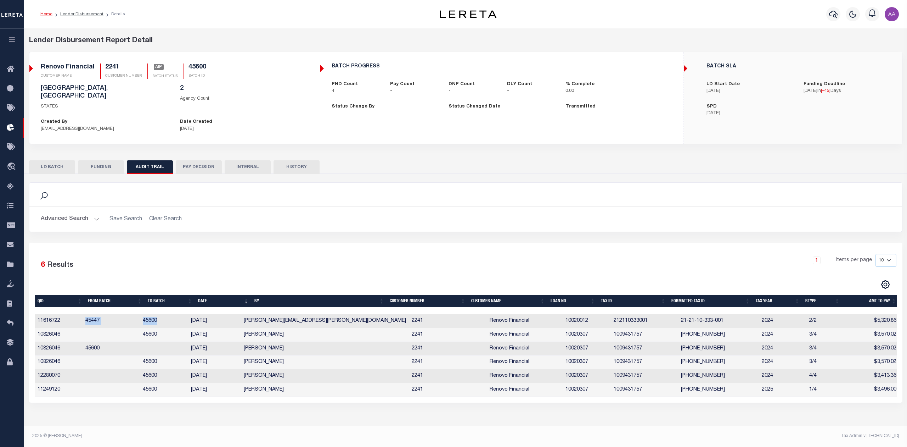
click at [307, 161] on button "HISTORY" at bounding box center [297, 166] width 46 height 13
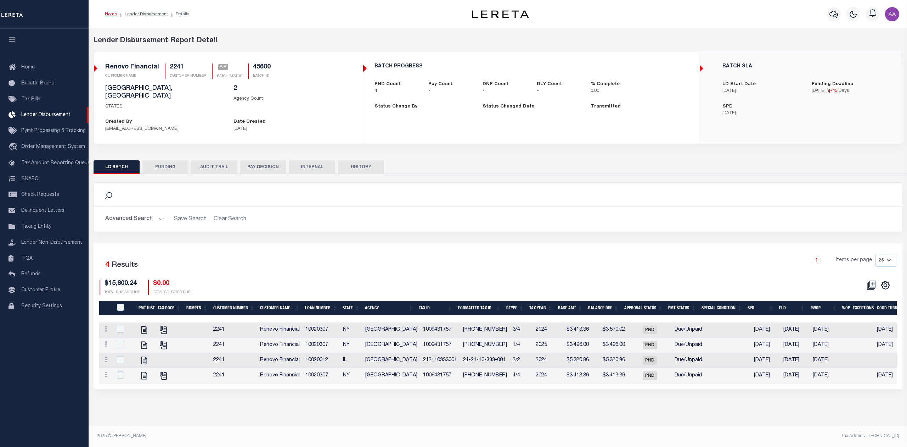
click at [205, 160] on button "AUDIT TRAIL" at bounding box center [214, 166] width 46 height 13
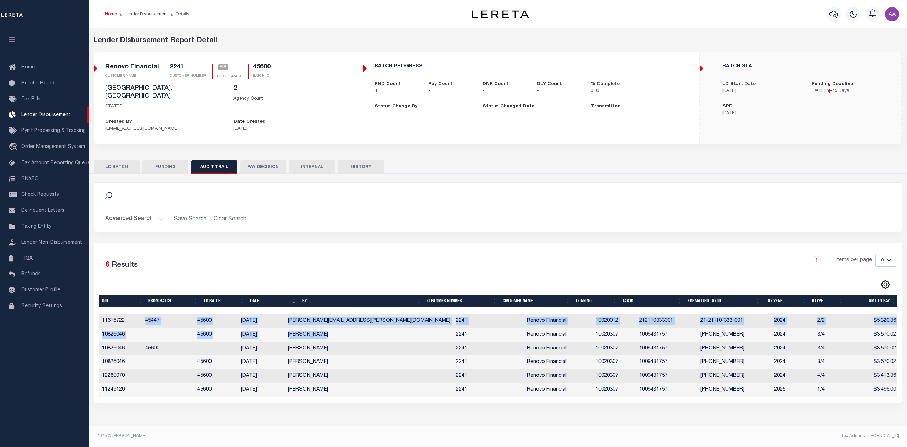
drag, startPoint x: 139, startPoint y: 317, endPoint x: 391, endPoint y: 327, distance: 251.8
click at [391, 327] on tbody "11616722 45447 45600 [DATE] [PERSON_NAME][EMAIL_ADDRESS][PERSON_NAME][DOMAIN_NA…" at bounding box center [499, 355] width 800 height 83
click at [403, 328] on td "[PERSON_NAME]" at bounding box center [369, 335] width 168 height 14
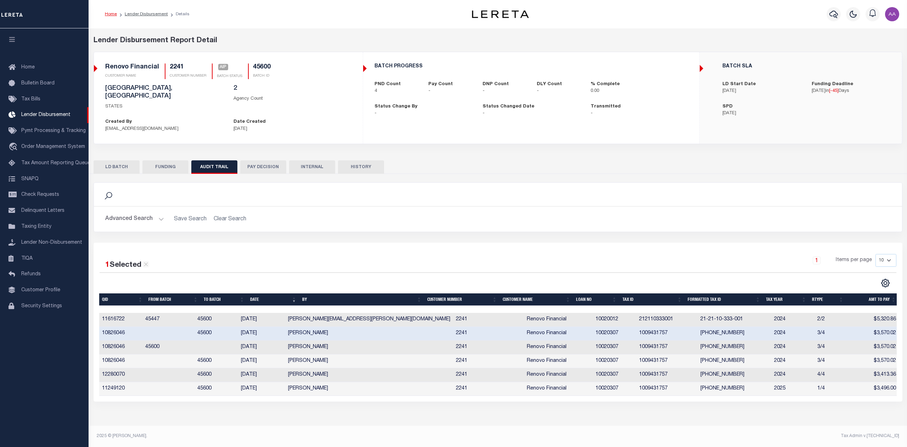
drag, startPoint x: 102, startPoint y: 313, endPoint x: 279, endPoint y: 317, distance: 177.2
click at [279, 317] on tr "11616722 45447 45600 [DATE] [PERSON_NAME][EMAIL_ADDRESS][PERSON_NAME][DOMAIN_NA…" at bounding box center [499, 320] width 800 height 14
click at [417, 223] on div "Advanced Search Save Search Clear Search Customer Number Contains Contains Is C…" at bounding box center [498, 218] width 808 height 25
click at [673, 213] on h2 "Advanced Search Save Search Clear Search" at bounding box center [498, 219] width 797 height 14
checkbox input "true"
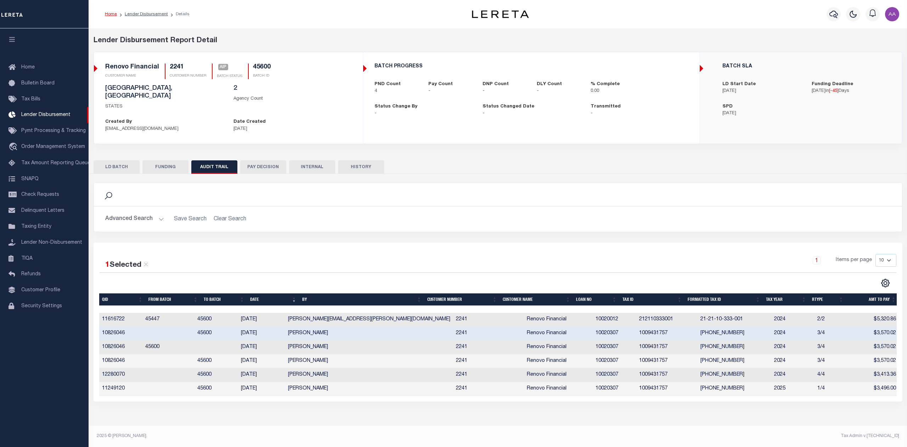
checkbox input "true"
